Goal: Obtain resource: Download file/media

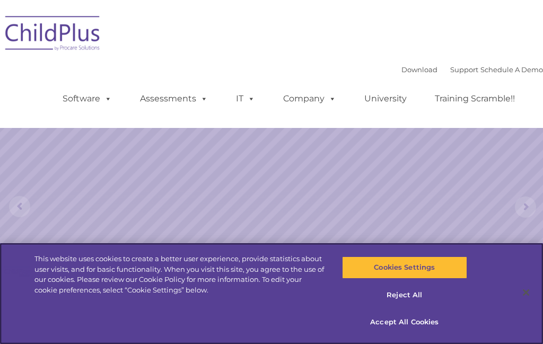
select select "MEDIUM"
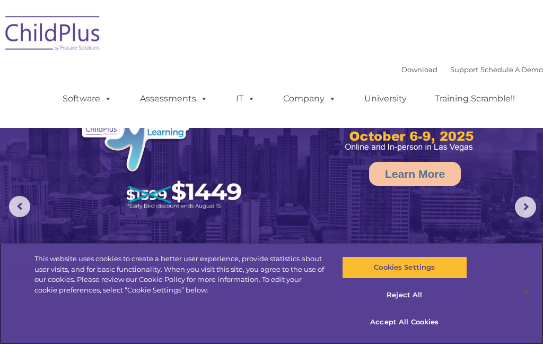
click at [400, 295] on button "Reject All" at bounding box center [404, 295] width 125 height 22
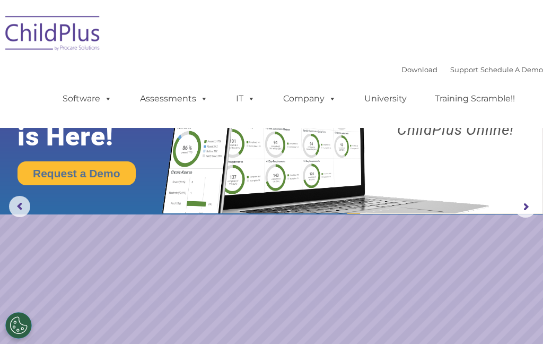
click at [411, 58] on div "Download Support | Schedule A Demo  MENU MENU Software ChildPlus: The original…" at bounding box center [271, 64] width 543 height 112
click at [412, 66] on link "Download" at bounding box center [419, 69] width 36 height 8
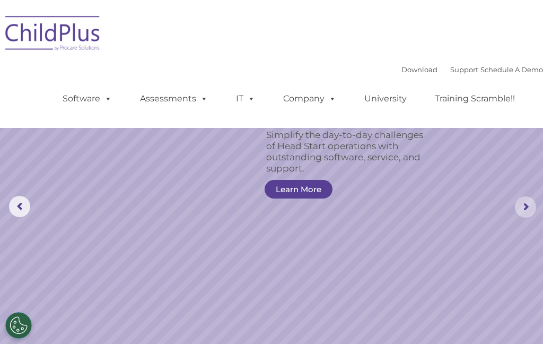
click at [526, 202] on rs-arrow at bounding box center [525, 206] width 21 height 21
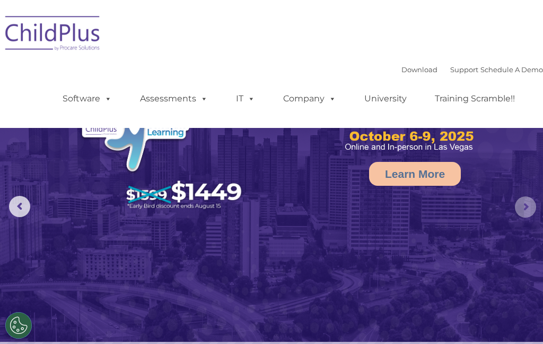
click at [532, 205] on rs-arrow at bounding box center [525, 206] width 21 height 21
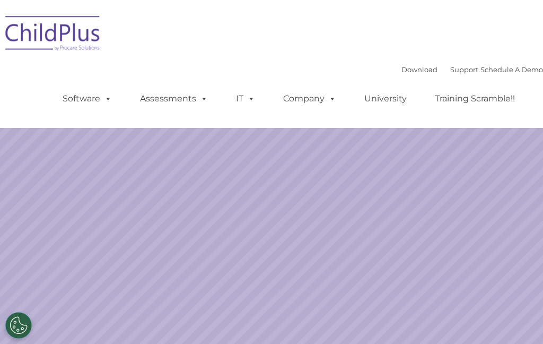
select select "MEDIUM"
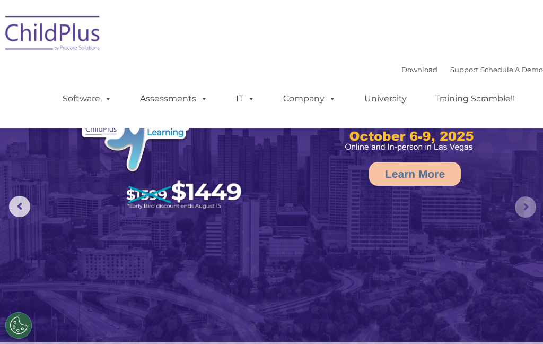
click at [530, 202] on rs-arrow at bounding box center [525, 206] width 21 height 21
